Goal: Transaction & Acquisition: Book appointment/travel/reservation

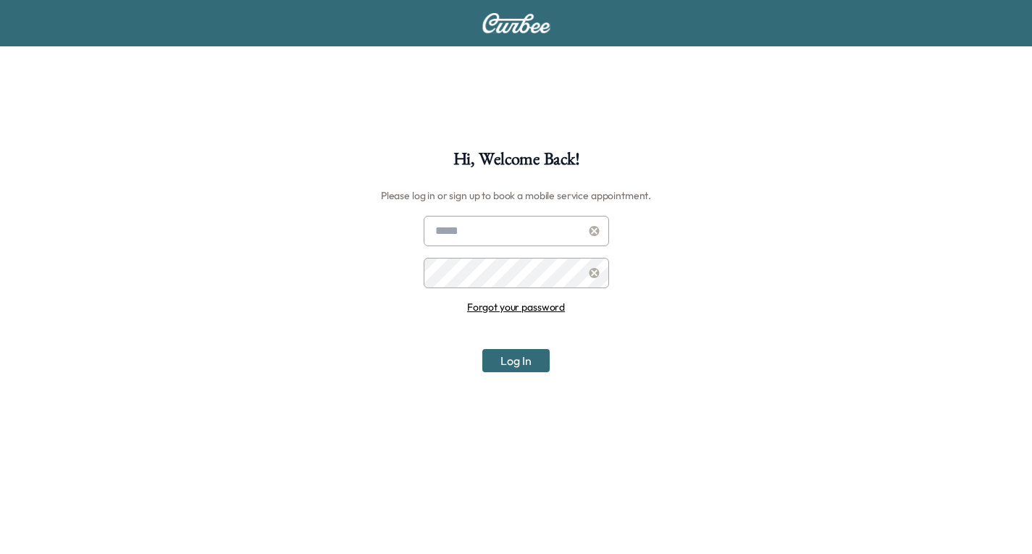
type input "**********"
click at [517, 353] on button "Log In" at bounding box center [515, 360] width 67 height 23
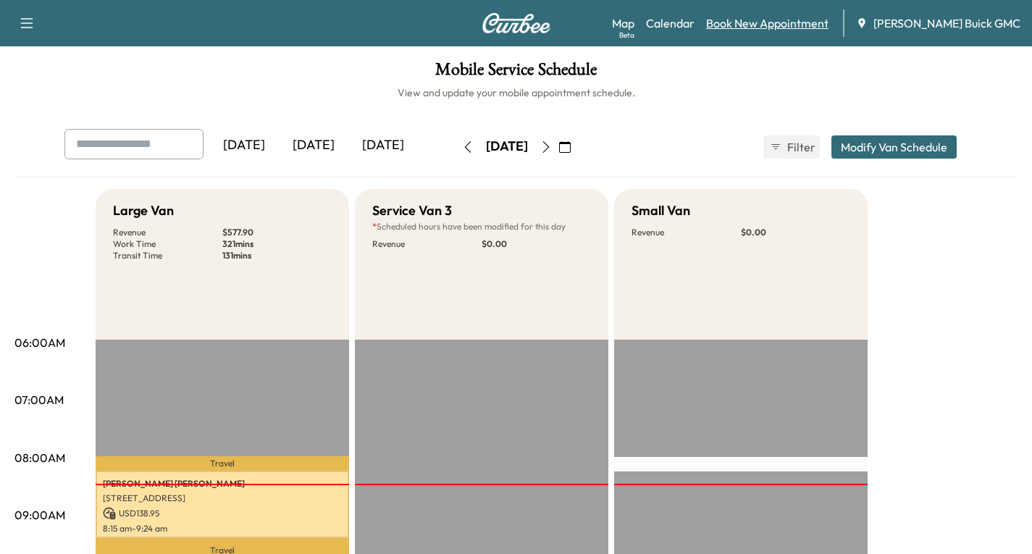
click at [766, 26] on link "Book New Appointment" at bounding box center [767, 22] width 122 height 17
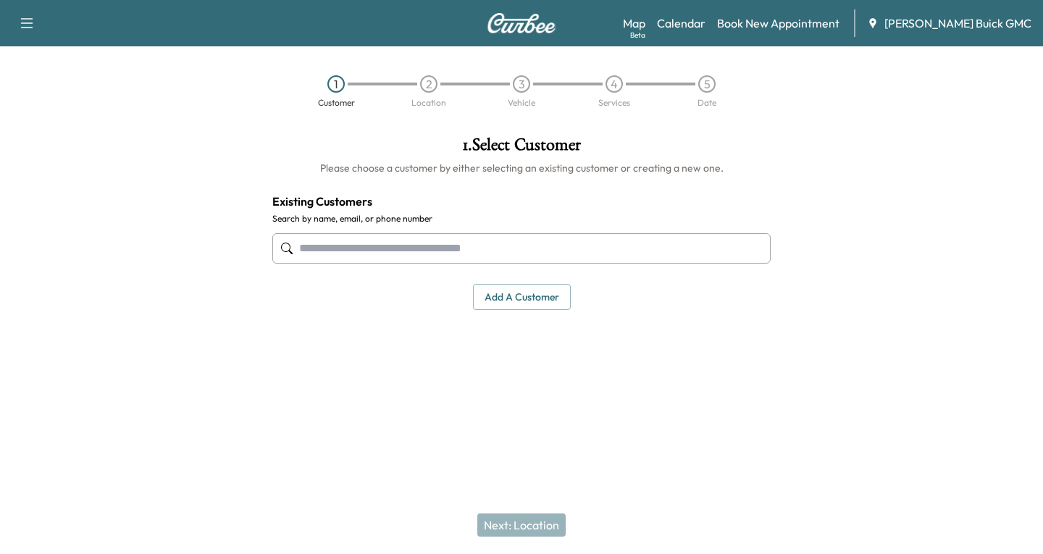
click at [292, 240] on div at bounding box center [286, 248] width 17 height 17
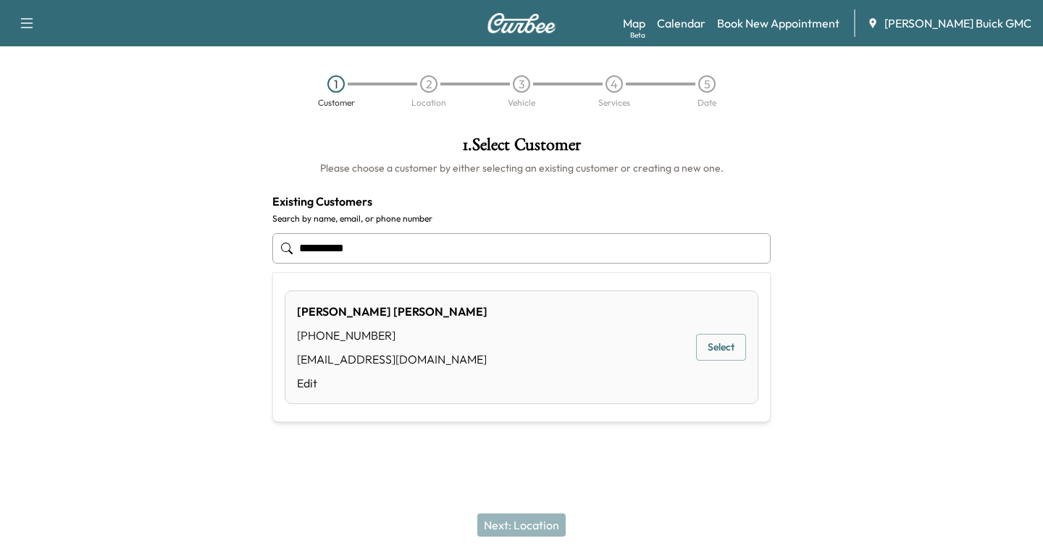
click at [716, 340] on button "Select" at bounding box center [721, 347] width 50 height 27
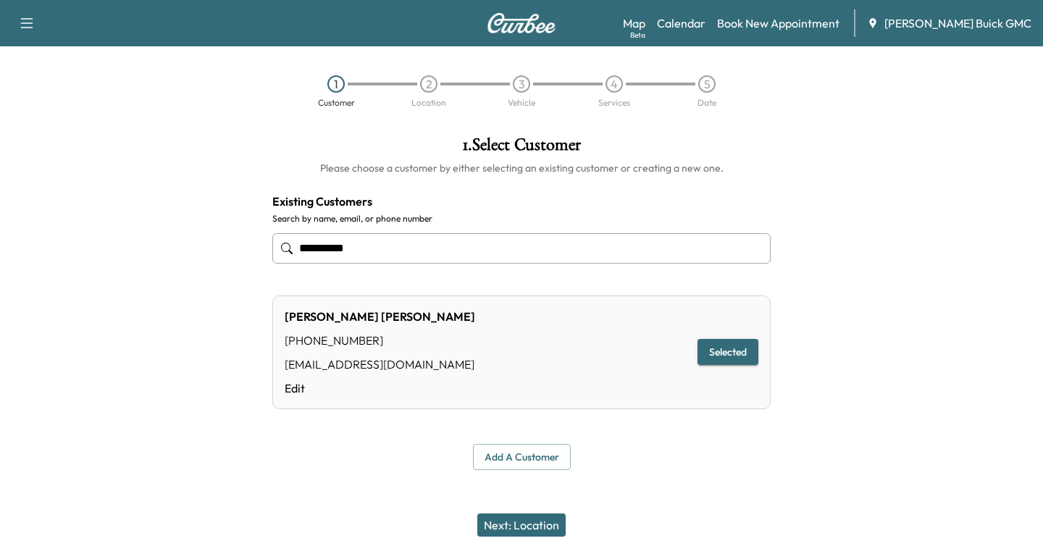
type input "**********"
click at [530, 525] on button "Next: Location" at bounding box center [521, 525] width 88 height 23
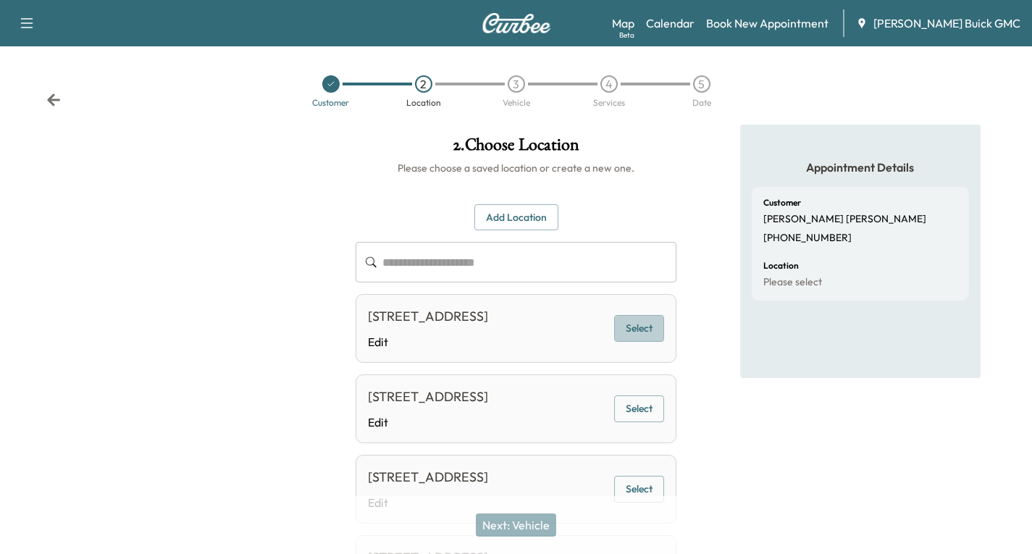
click at [650, 340] on button "Select" at bounding box center [639, 328] width 50 height 27
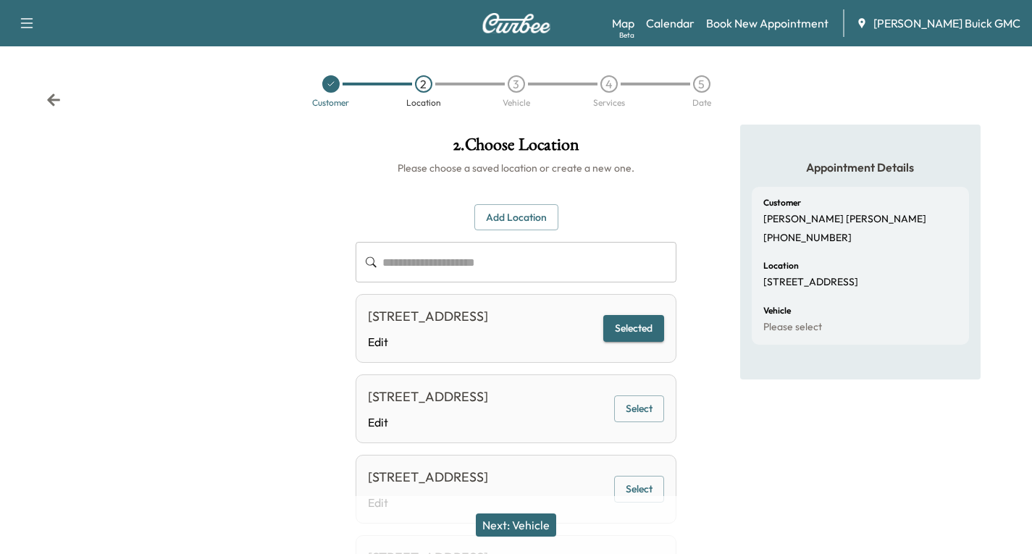
click at [551, 521] on button "Next: Vehicle" at bounding box center [516, 525] width 80 height 23
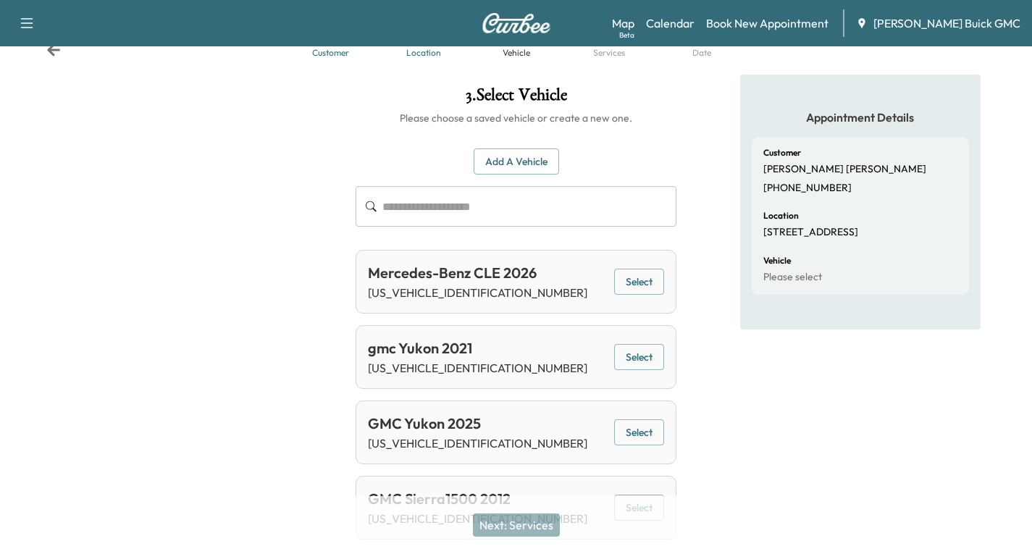
scroll to position [72, 0]
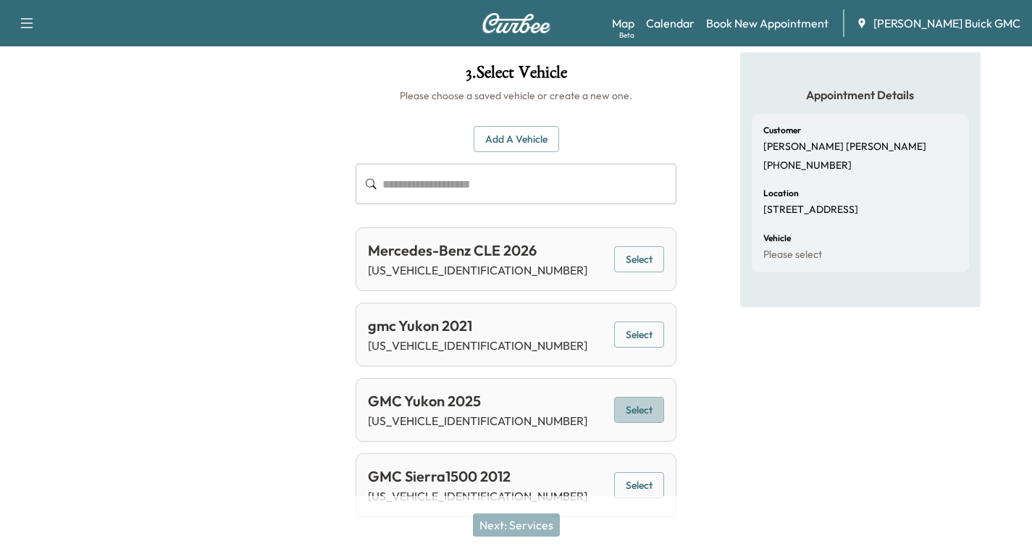
click at [644, 418] on button "Select" at bounding box center [639, 410] width 50 height 27
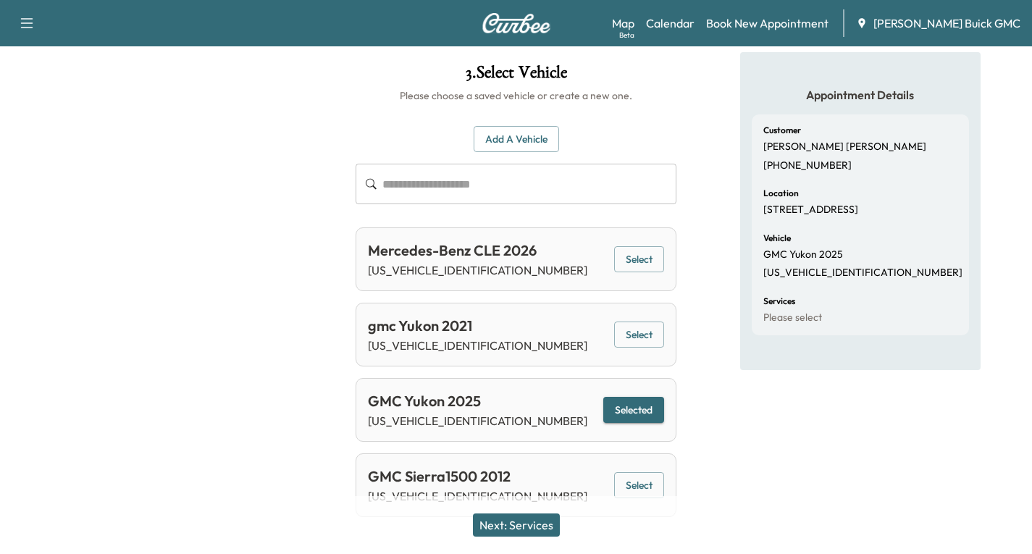
click at [543, 524] on button "Next: Services" at bounding box center [516, 525] width 87 height 23
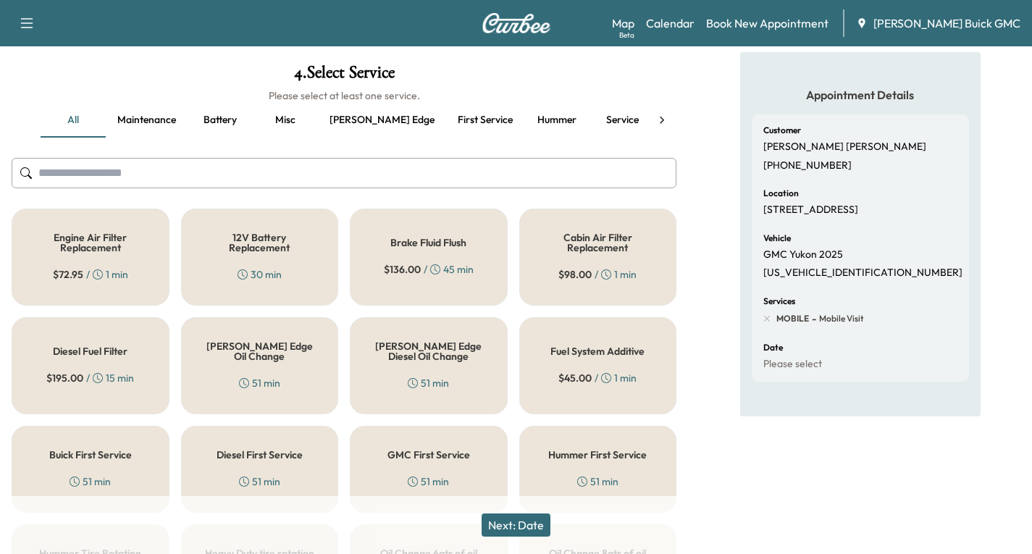
click at [234, 356] on h5 "[PERSON_NAME] Edge Oil Change" at bounding box center [260, 351] width 110 height 20
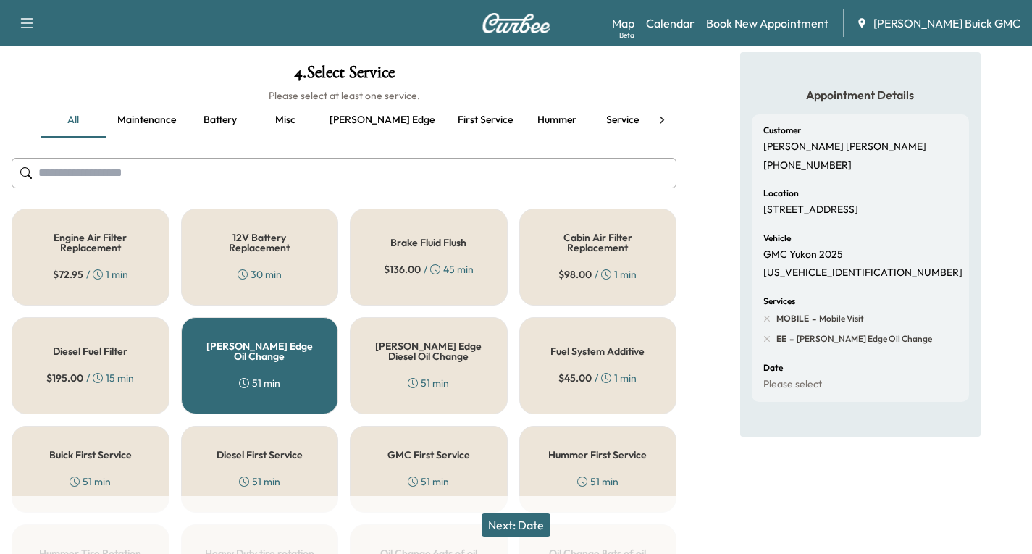
click at [527, 529] on button "Next: Date" at bounding box center [516, 525] width 69 height 23
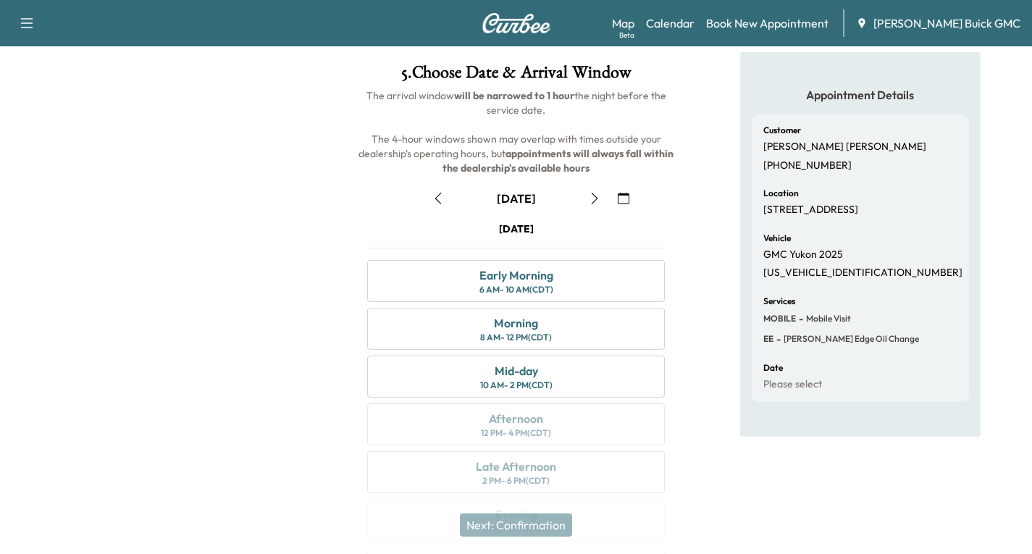
click at [595, 201] on icon "button" at bounding box center [594, 199] width 7 height 12
click at [600, 196] on icon "button" at bounding box center [595, 199] width 12 height 12
click at [435, 201] on icon "button" at bounding box center [438, 199] width 12 height 12
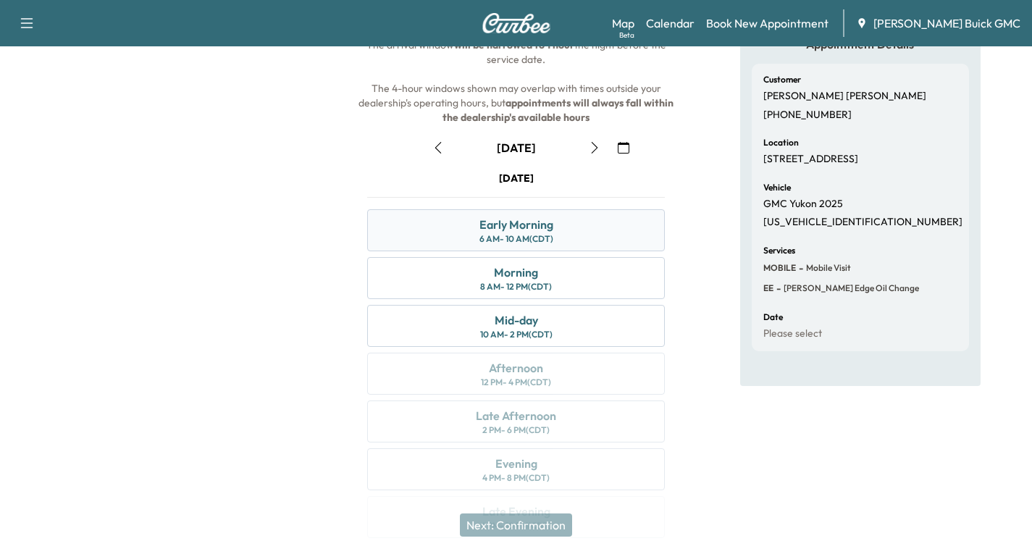
scroll to position [145, 0]
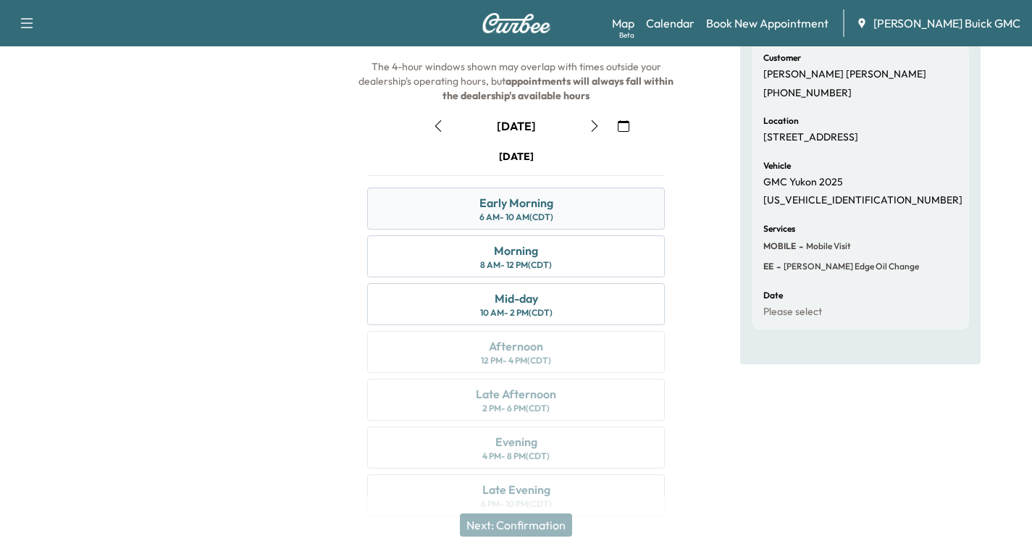
click at [582, 209] on div "Early Morning 6 AM - 10 AM (CDT)" at bounding box center [516, 209] width 298 height 42
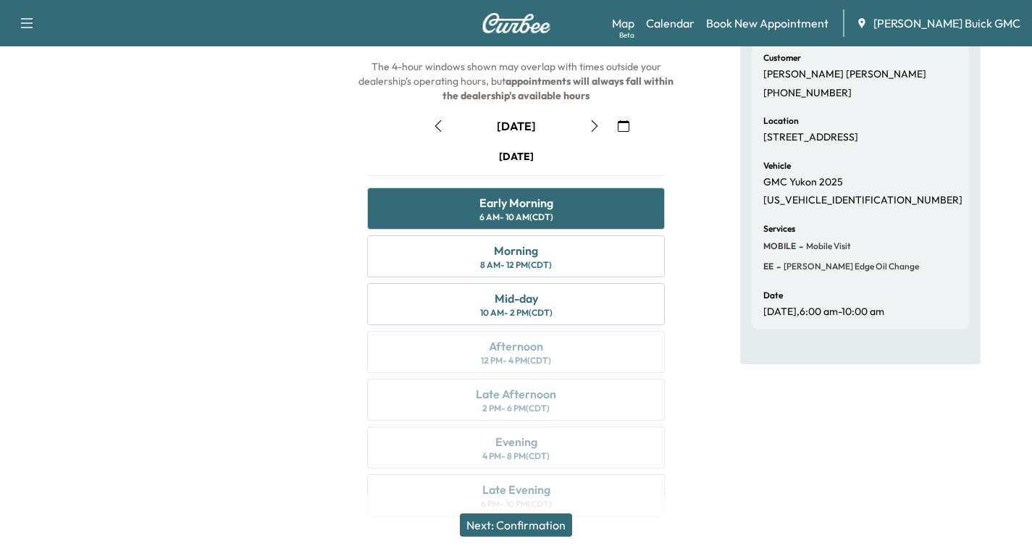
click at [529, 528] on button "Next: Confirmation" at bounding box center [516, 525] width 112 height 23
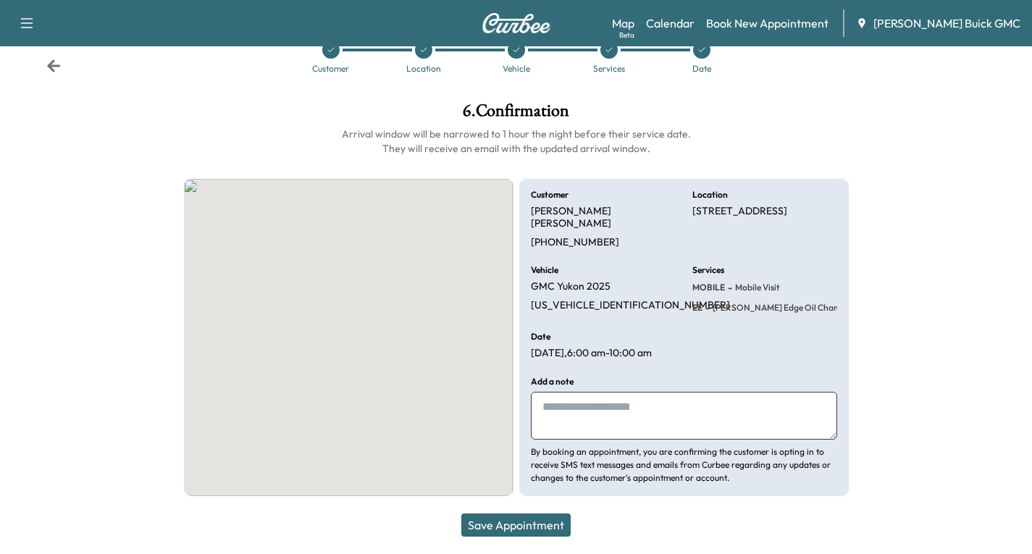
scroll to position [34, 0]
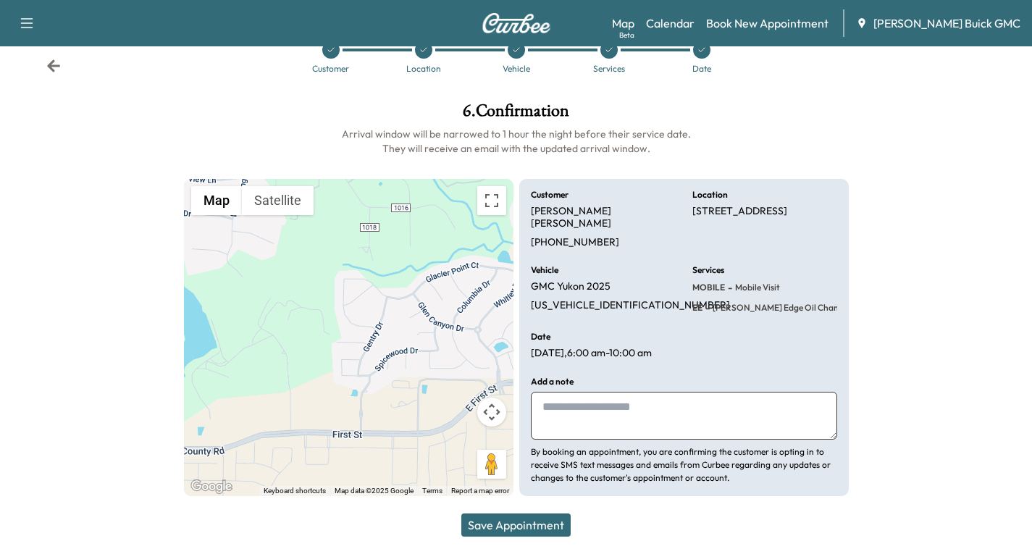
click at [556, 531] on button "Save Appointment" at bounding box center [515, 525] width 109 height 23
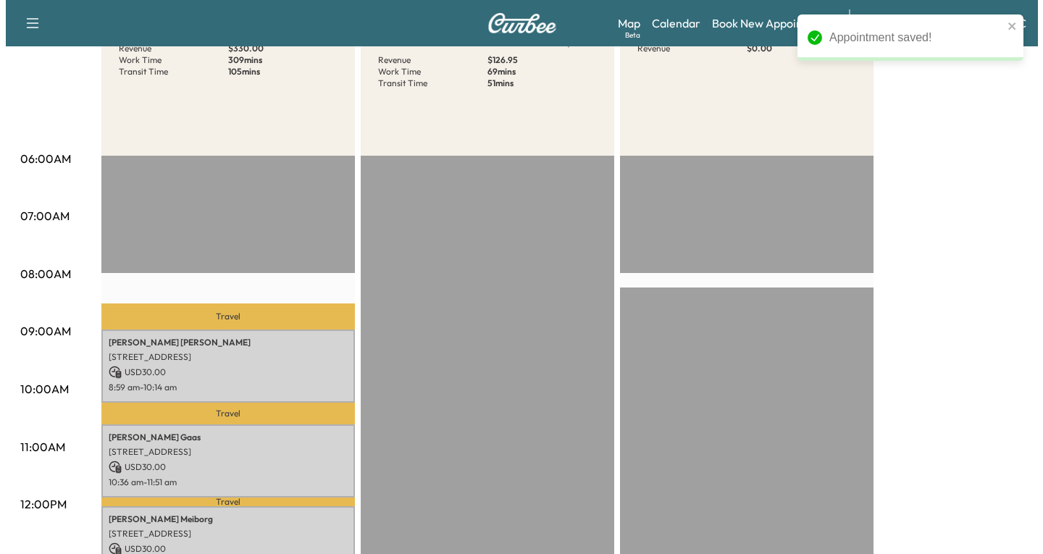
scroll to position [217, 0]
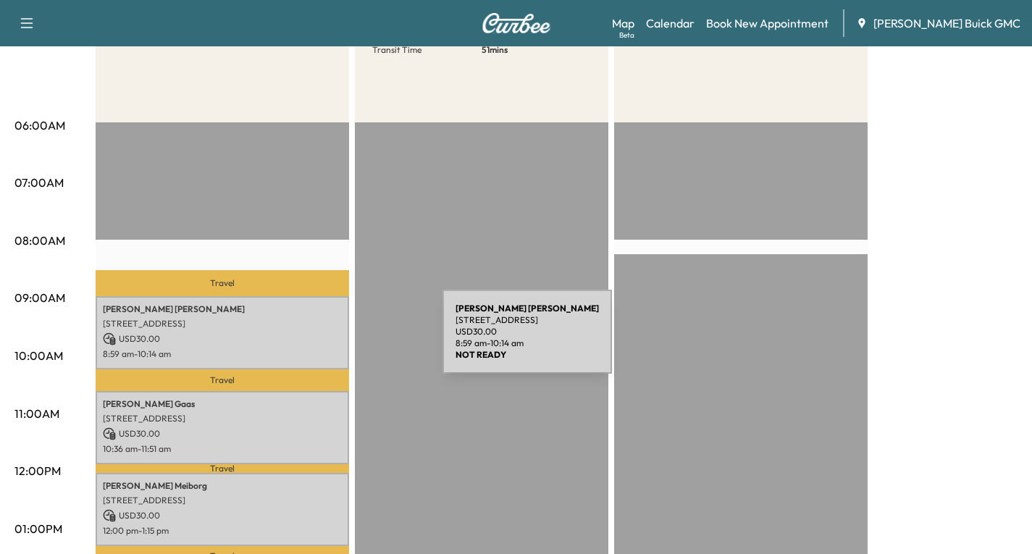
click at [334, 340] on p "USD 30.00" at bounding box center [222, 339] width 239 height 13
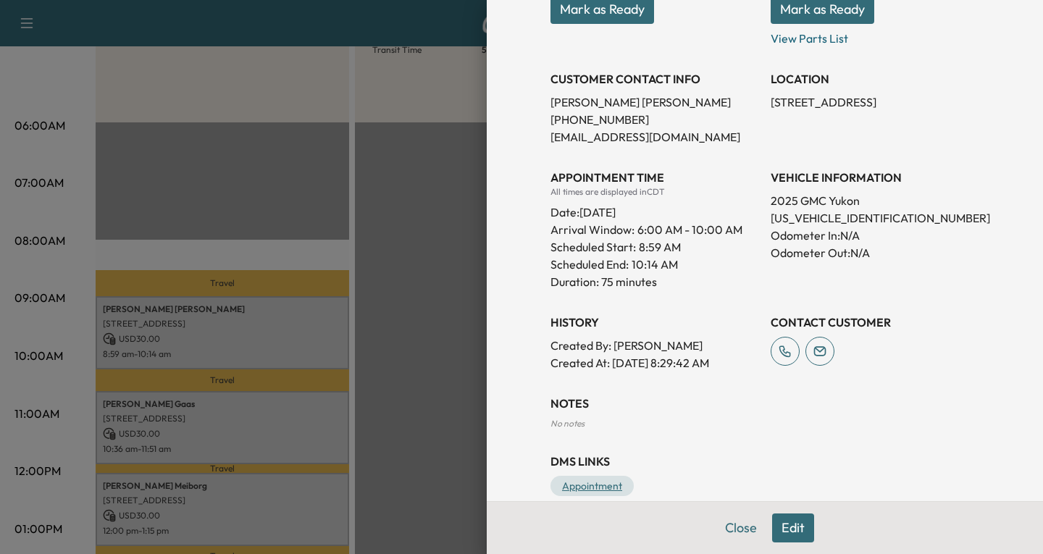
scroll to position [286, 0]
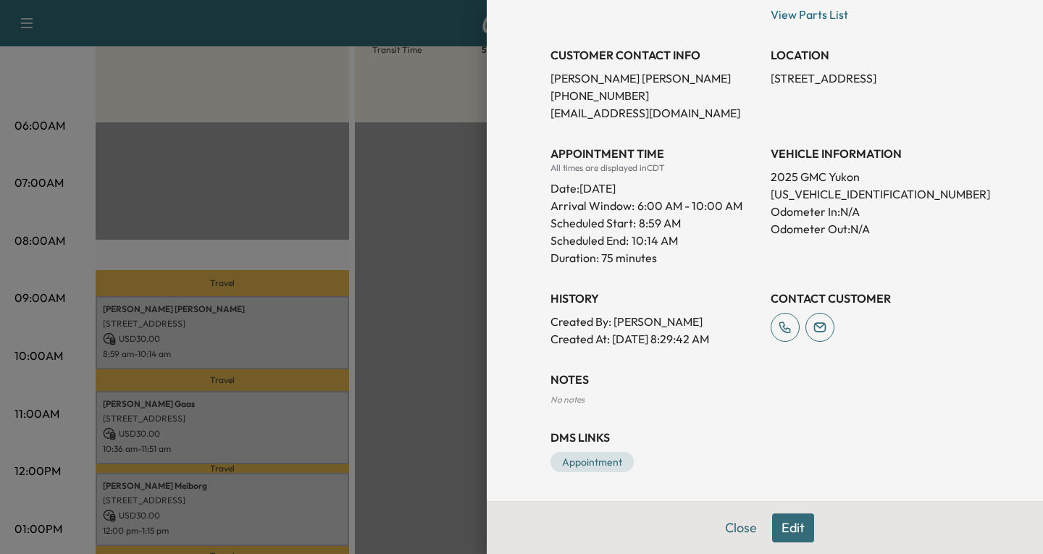
click at [787, 529] on button "Edit" at bounding box center [793, 528] width 42 height 29
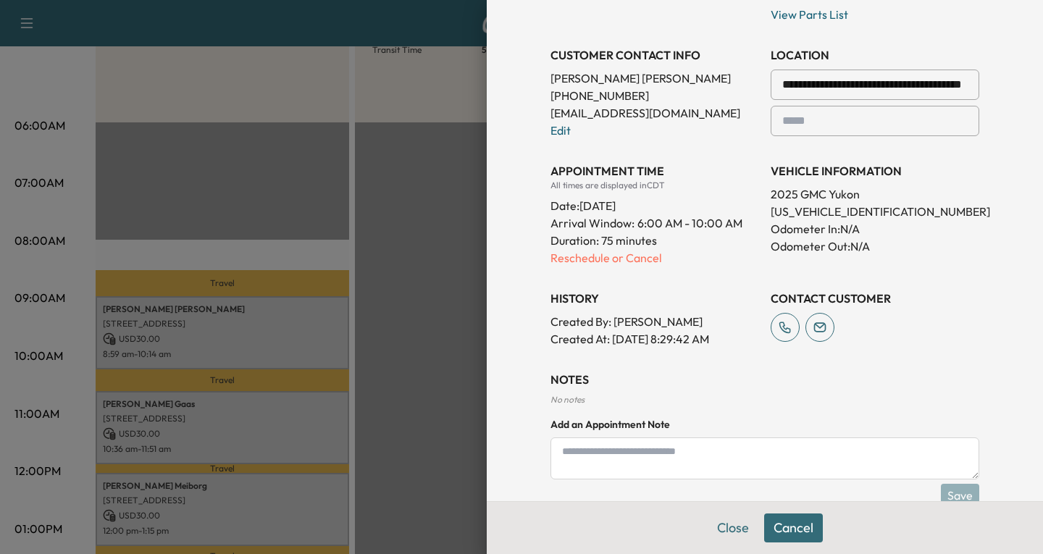
click at [569, 458] on textarea at bounding box center [765, 459] width 429 height 42
type textarea "**********"
click at [959, 493] on button "Save" at bounding box center [960, 495] width 38 height 23
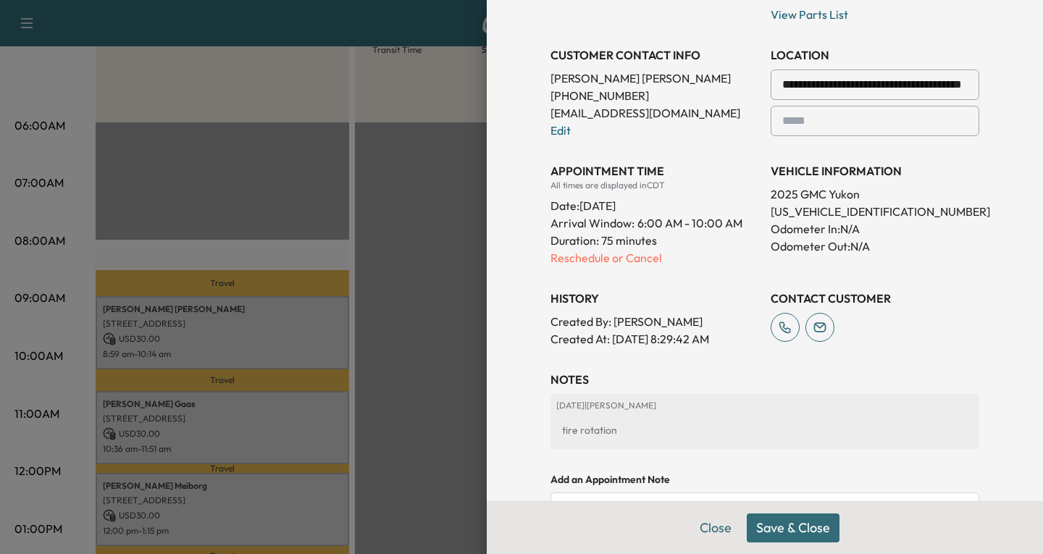
click at [781, 531] on button "Save & Close" at bounding box center [793, 528] width 93 height 29
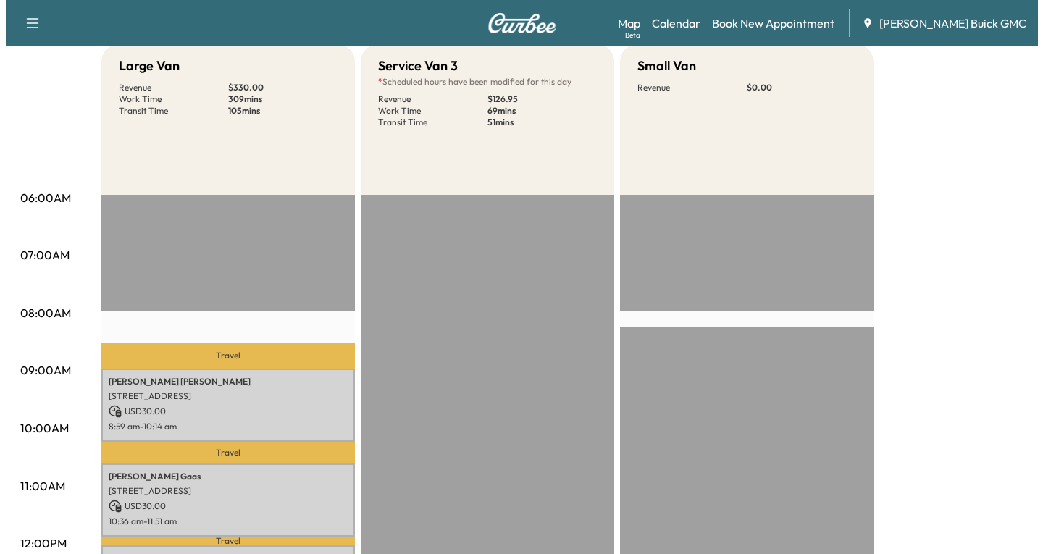
scroll to position [217, 0]
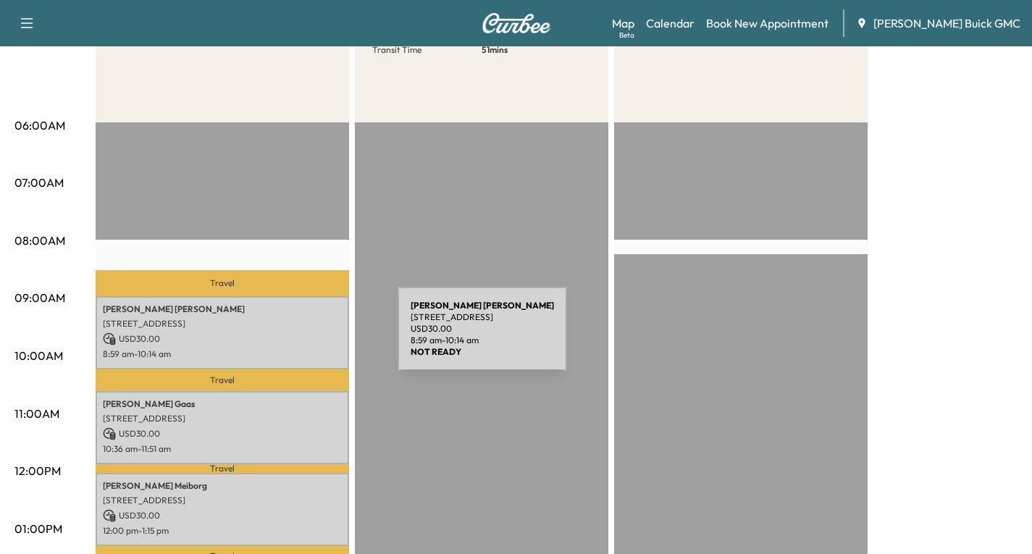
drag, startPoint x: 289, startPoint y: 338, endPoint x: 326, endPoint y: 351, distance: 39.2
click at [326, 351] on p "8:59 am - 10:14 am" at bounding box center [222, 354] width 239 height 12
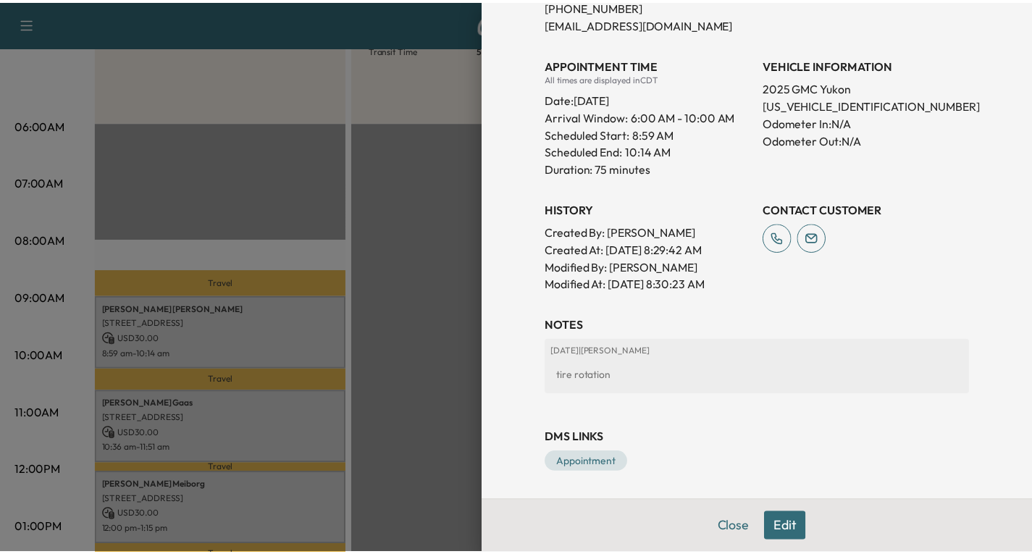
scroll to position [376, 0]
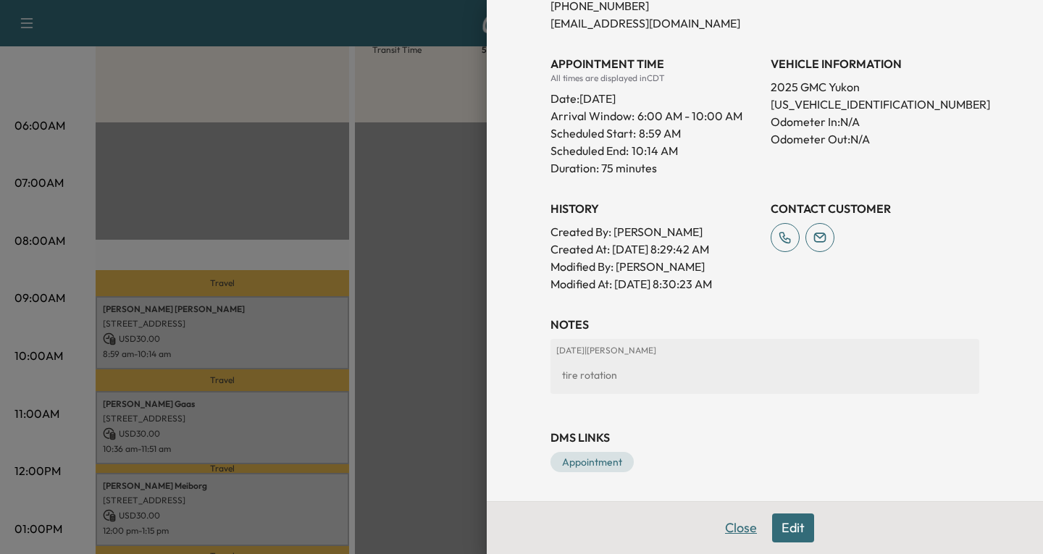
click at [735, 527] on button "Close" at bounding box center [741, 528] width 51 height 29
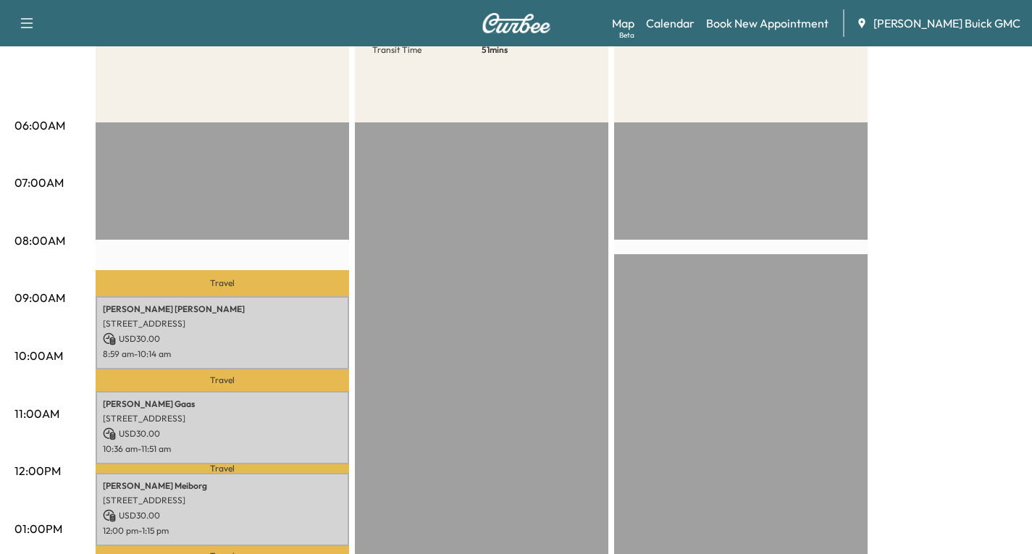
click at [20, 19] on icon "button" at bounding box center [26, 22] width 17 height 17
click at [34, 301] on button "Log Out" at bounding box center [51, 299] width 54 height 23
